Goal: Book appointment/travel/reservation

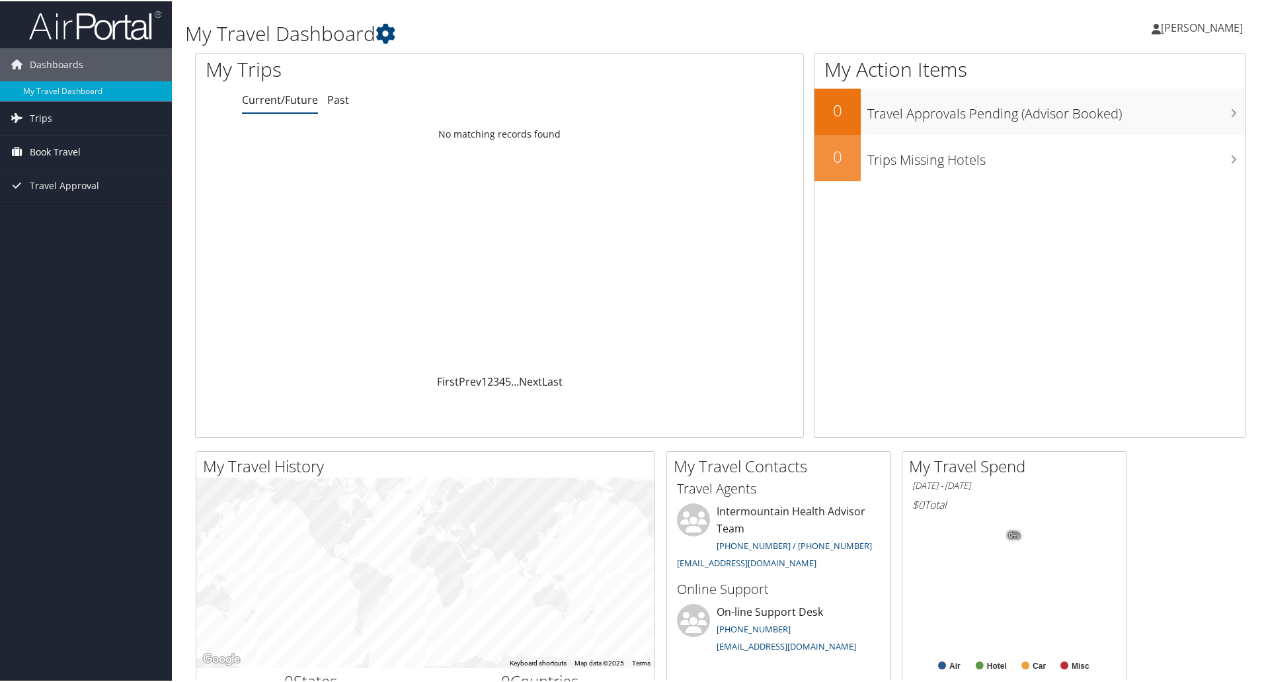
click at [65, 150] on span "Book Travel" at bounding box center [55, 150] width 51 height 33
click at [72, 218] on link "Book/Manage Online Trips" at bounding box center [86, 217] width 172 height 20
